Goal: Information Seeking & Learning: Learn about a topic

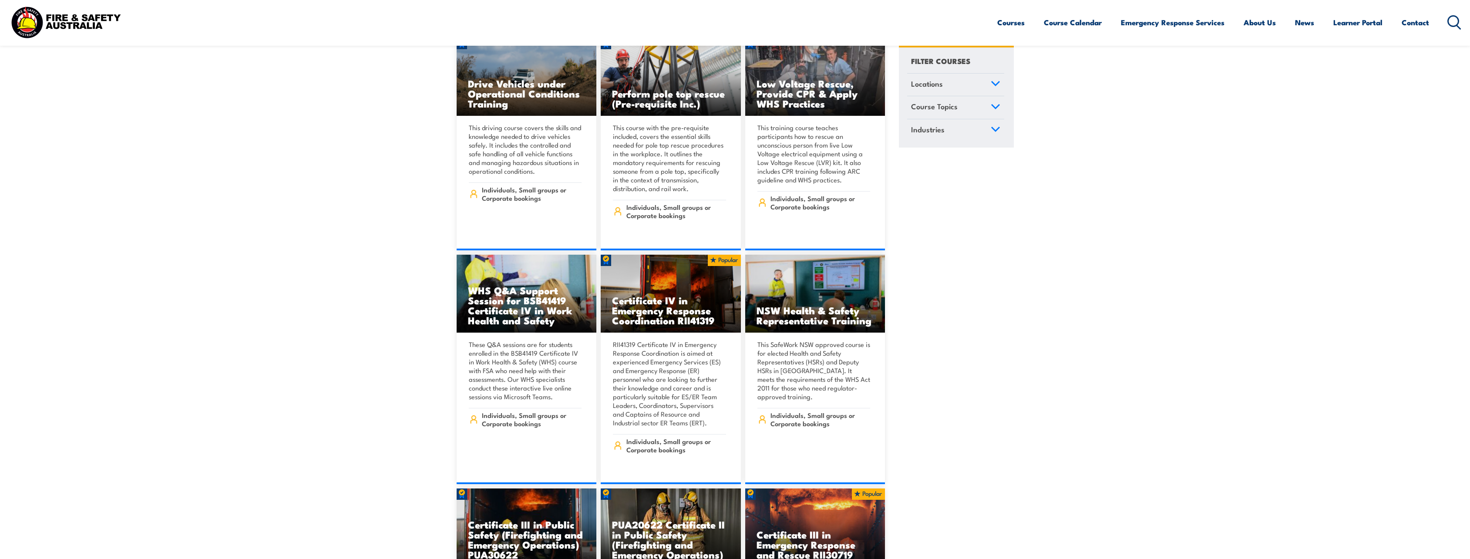
scroll to position [1567, 0]
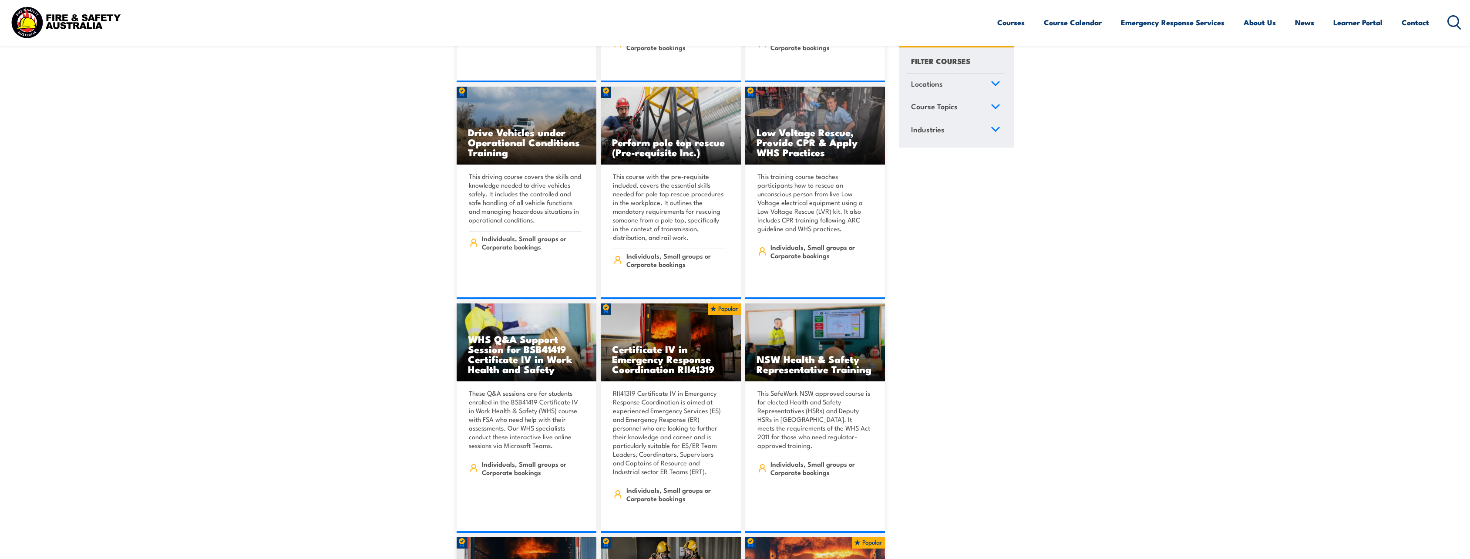
click at [996, 85] on icon at bounding box center [995, 84] width 10 height 6
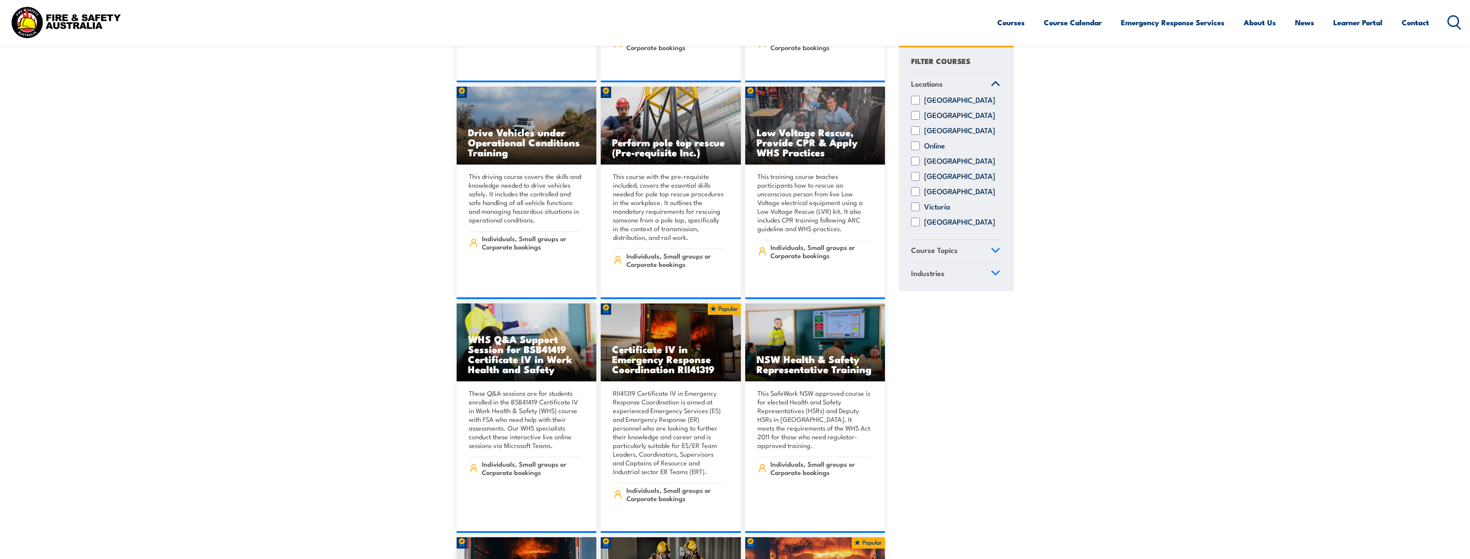
click at [912, 135] on input "[GEOGRAPHIC_DATA]" at bounding box center [915, 131] width 9 height 9
checkbox input "true"
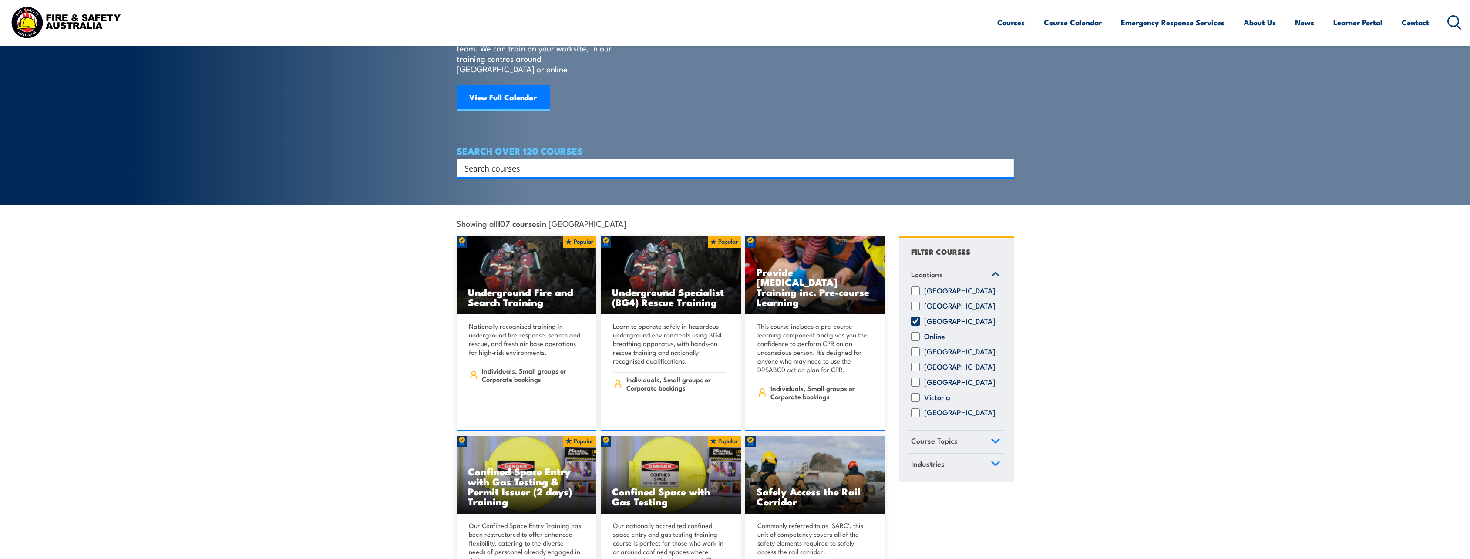
scroll to position [131, 0]
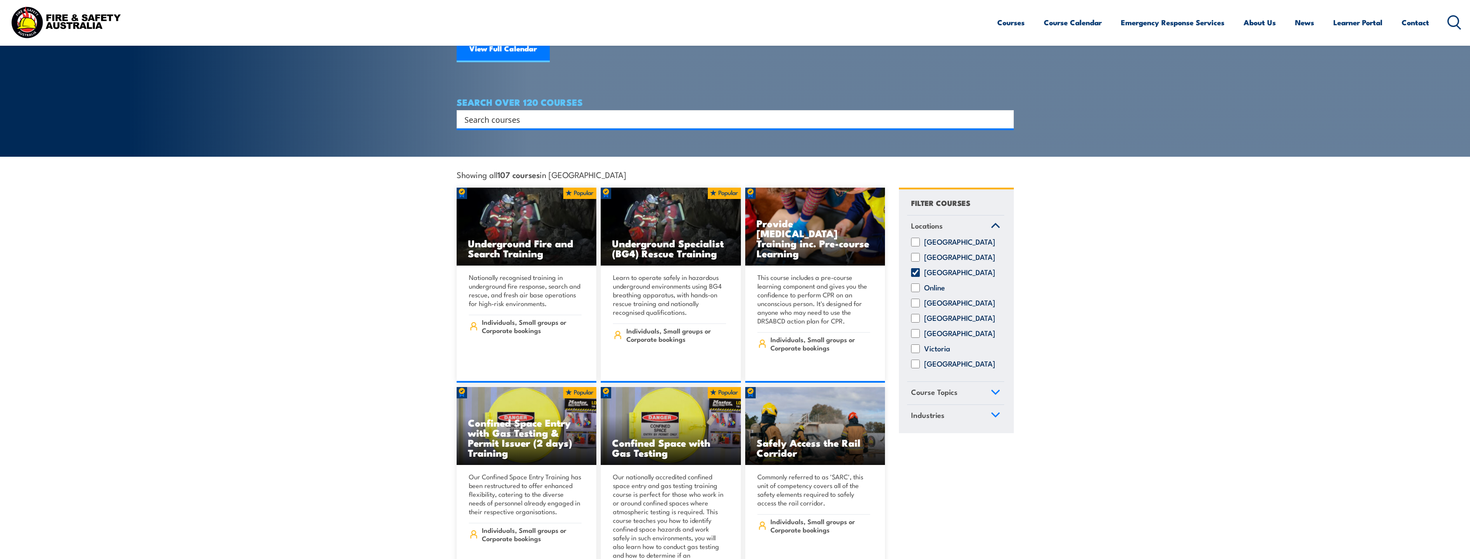
click at [990, 389] on icon at bounding box center [995, 392] width 10 height 6
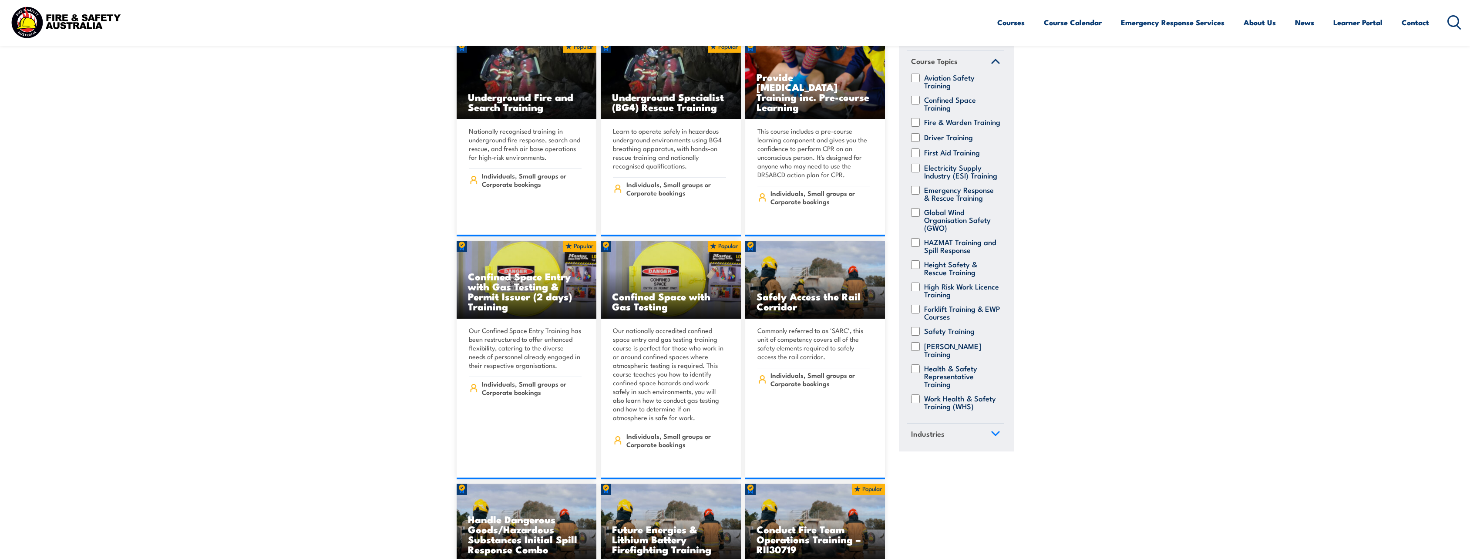
scroll to position [261, 0]
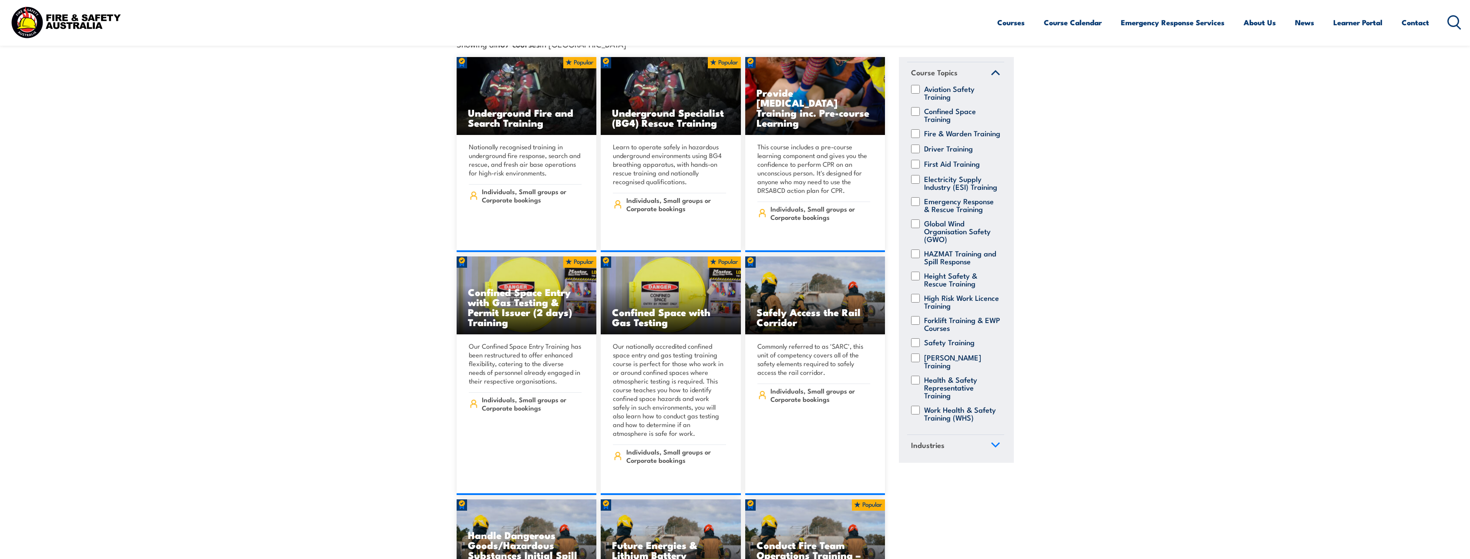
click at [990, 442] on icon at bounding box center [995, 445] width 10 height 6
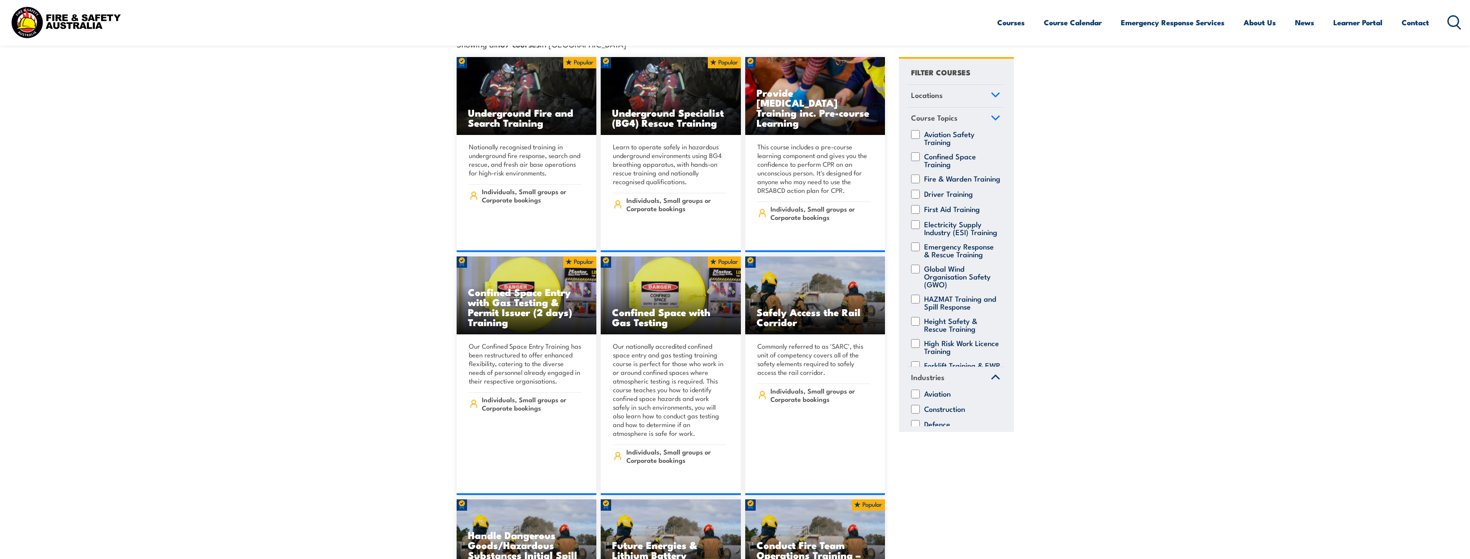
scroll to position [0, 0]
